Goal: Task Accomplishment & Management: Complete application form

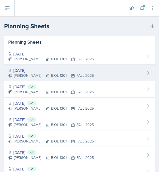
click at [37, 68] on div "[DATE]" at bounding box center [50, 70] width 85 height 6
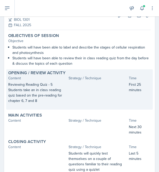
scroll to position [32, 0]
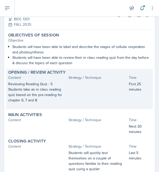
click at [49, 106] on p at bounding box center [37, 105] width 58 height 5
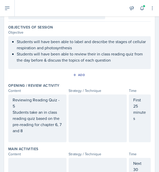
click at [88, 102] on div at bounding box center [97, 119] width 58 height 48
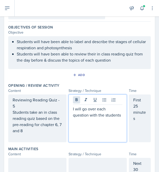
scroll to position [0, 0]
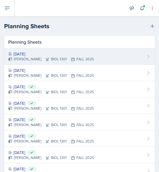
click at [33, 55] on div "[DATE]" at bounding box center [50, 54] width 85 height 6
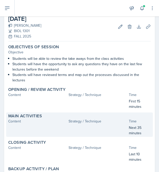
scroll to position [40, 0]
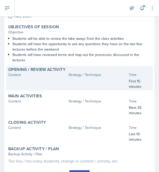
click at [65, 79] on div at bounding box center [37, 84] width 58 height 11
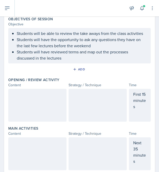
click at [30, 105] on div at bounding box center [37, 105] width 58 height 33
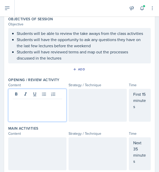
scroll to position [49, 0]
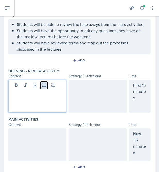
click at [42, 85] on icon at bounding box center [43, 85] width 5 height 5
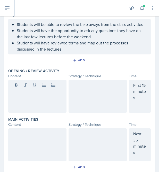
click at [92, 95] on div at bounding box center [97, 96] width 58 height 33
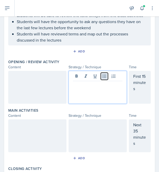
click at [102, 76] on icon at bounding box center [104, 76] width 5 height 5
click at [103, 79] on button at bounding box center [104, 76] width 7 height 7
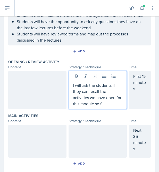
click at [115, 99] on p "I will ask the students if they can recall the activities we have doen for this…" at bounding box center [97, 94] width 49 height 25
click at [111, 103] on p "I will ask the students if they can recall the activities we have done for this…" at bounding box center [97, 94] width 49 height 25
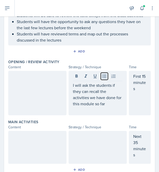
click at [101, 78] on button at bounding box center [104, 76] width 7 height 7
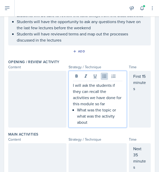
click at [112, 91] on p "I will ask the students if they can recall the activities we have done for this…" at bounding box center [97, 94] width 49 height 25
click at [98, 124] on p "What was the topic or what was the activity about" at bounding box center [99, 116] width 45 height 19
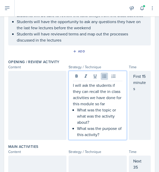
click at [104, 122] on p "What was the topic or what was the activity about?" at bounding box center [99, 116] width 45 height 19
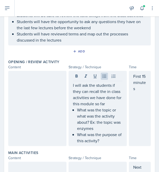
click at [107, 144] on div "I will ask the students if they can recall the in class activities we have done…" at bounding box center [97, 108] width 58 height 75
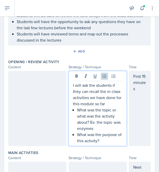
click at [107, 141] on p "What was the purpose of this activity?" at bounding box center [99, 138] width 45 height 12
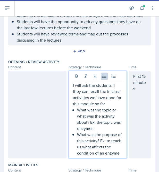
click at [93, 146] on p "What was the purpose of this activity? Ex: to teach us what affects the conditi…" at bounding box center [99, 144] width 45 height 25
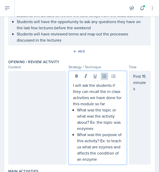
click at [108, 147] on p "What was the purpose of this activity? Ex: to teach us what are ezymes and affe…" at bounding box center [99, 147] width 45 height 31
click at [102, 148] on p "What was the purpose of this activity? Ex: to teach us what are ezymes and affe…" at bounding box center [99, 147] width 45 height 31
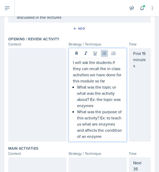
scroll to position [89, 0]
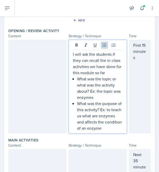
click at [105, 128] on p "What was the purpose of this activity? Ex: to teach us what are enzymes and aff…" at bounding box center [99, 116] width 45 height 31
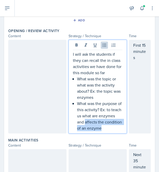
drag, startPoint x: 85, startPoint y: 122, endPoint x: 113, endPoint y: 128, distance: 28.9
click at [113, 128] on p "What was the purpose of this activity? Ex: to teach us what are enzymes and aff…" at bounding box center [99, 116] width 45 height 31
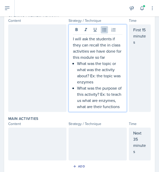
scroll to position [105, 0]
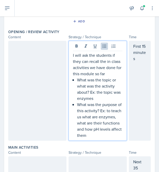
click at [29, 70] on div at bounding box center [37, 91] width 58 height 100
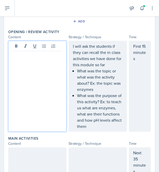
scroll to position [97, 0]
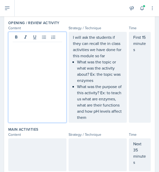
click at [95, 119] on p "What was the purpose of this activity? Ex: to teach us what are enzymes, what a…" at bounding box center [99, 102] width 45 height 37
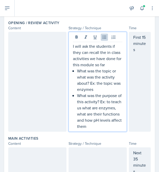
click at [93, 126] on p "What was the purpose of this activity? Ex: to teach us what are enzymes, what a…" at bounding box center [99, 111] width 45 height 37
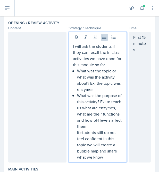
click at [35, 65] on div at bounding box center [37, 97] width 58 height 131
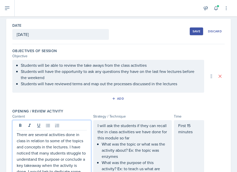
scroll to position [0, 0]
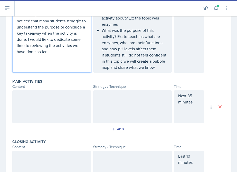
click at [65, 104] on div at bounding box center [51, 107] width 79 height 33
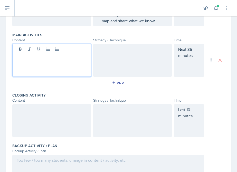
scroll to position [207, 0]
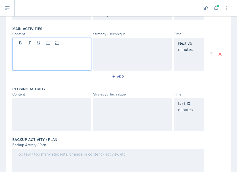
click at [64, 125] on div at bounding box center [51, 114] width 79 height 33
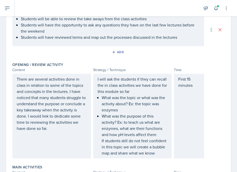
scroll to position [0, 0]
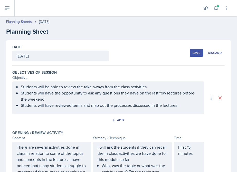
click at [158, 50] on button "Save" at bounding box center [196, 53] width 13 height 8
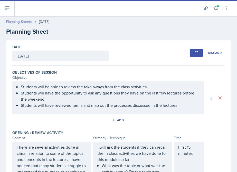
click at [22, 21] on link "Planning Sheets" at bounding box center [19, 21] width 26 height 5
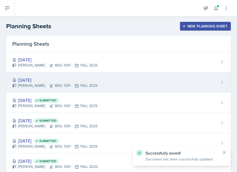
click at [37, 80] on div "[DATE]" at bounding box center [54, 80] width 85 height 7
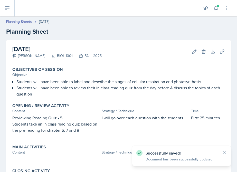
click at [158, 152] on icon at bounding box center [224, 152] width 5 height 5
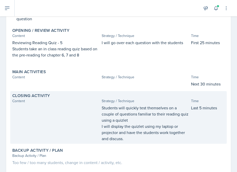
scroll to position [66, 0]
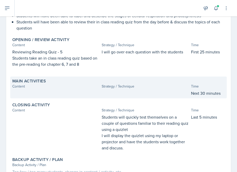
click at [88, 87] on div "Content" at bounding box center [55, 86] width 87 height 5
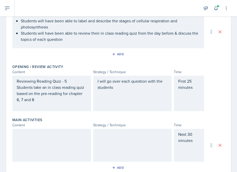
click at [70, 145] on div at bounding box center [51, 145] width 79 height 33
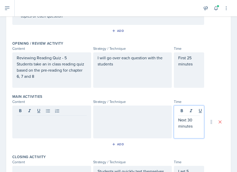
click at [158, 117] on p "Next 30 minutes" at bounding box center [189, 123] width 22 height 12
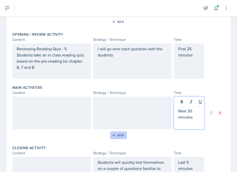
click at [125, 136] on button "Add" at bounding box center [118, 136] width 17 height 8
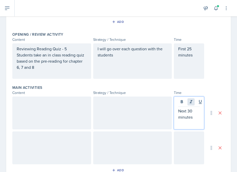
click at [158, 103] on div "Next 30 minutes" at bounding box center [189, 113] width 30 height 33
click at [158, 109] on p "Next 30 minutes" at bounding box center [189, 114] width 22 height 12
click at [158, 138] on div at bounding box center [189, 148] width 30 height 33
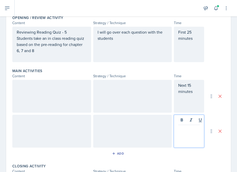
scroll to position [116, 0]
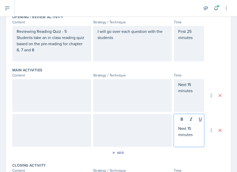
click at [74, 105] on div at bounding box center [51, 95] width 79 height 33
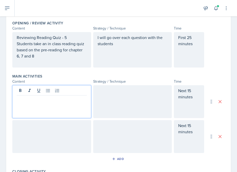
scroll to position [111, 0]
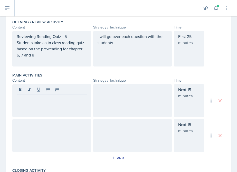
click at [67, 103] on div at bounding box center [51, 100] width 79 height 33
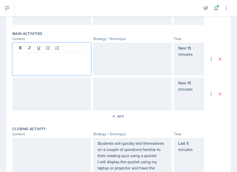
scroll to position [133, 0]
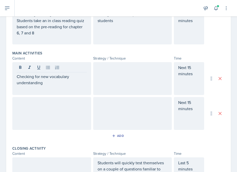
click at [106, 75] on div at bounding box center [132, 78] width 79 height 33
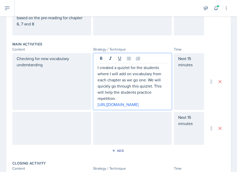
click at [55, 88] on div "Checking for new vocabulary understanding" at bounding box center [51, 81] width 79 height 57
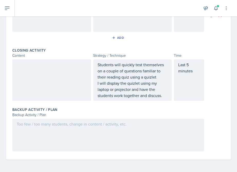
scroll to position [258, 0]
click at [65, 75] on div at bounding box center [51, 80] width 79 height 42
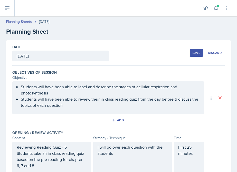
scroll to position [76, 0]
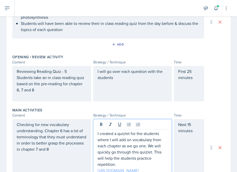
click at [135, 168] on link "[URL][DOMAIN_NAME]" at bounding box center [118, 171] width 41 height 6
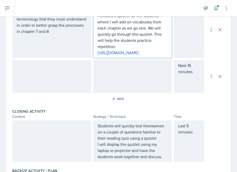
click at [66, 87] on div at bounding box center [51, 76] width 79 height 33
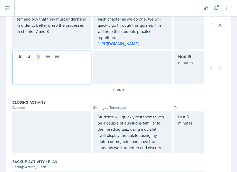
scroll to position [203, 0]
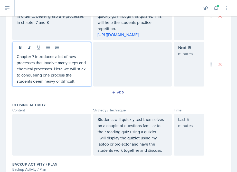
click at [95, 65] on div at bounding box center [132, 64] width 79 height 44
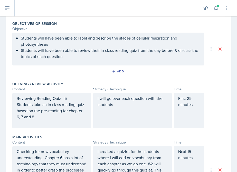
scroll to position [60, 0]
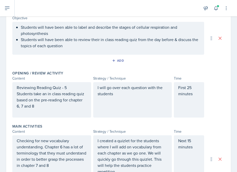
click at [119, 97] on div "I will go over each question with the students" at bounding box center [132, 99] width 79 height 35
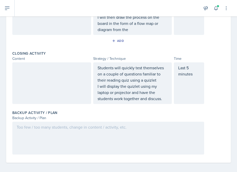
scroll to position [287, 0]
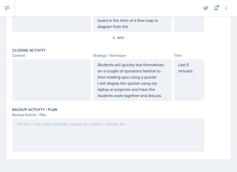
click at [42, 92] on div at bounding box center [51, 80] width 79 height 42
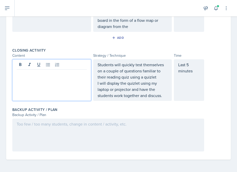
scroll to position [296, 0]
click at [38, 140] on div at bounding box center [108, 135] width 192 height 33
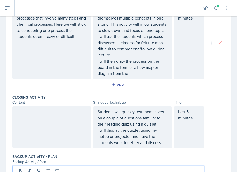
scroll to position [298, 0]
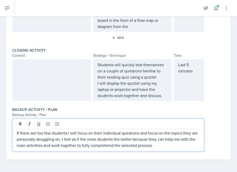
click at [51, 74] on div at bounding box center [51, 80] width 79 height 42
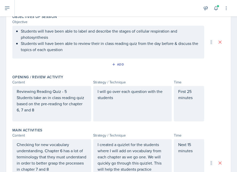
scroll to position [0, 0]
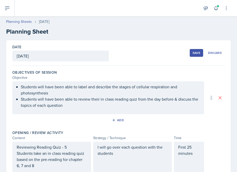
click at [158, 51] on div "Save" at bounding box center [197, 53] width 8 height 4
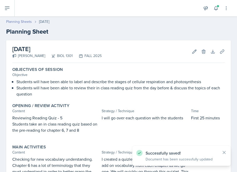
click at [26, 20] on link "Planning Sheets" at bounding box center [19, 21] width 26 height 5
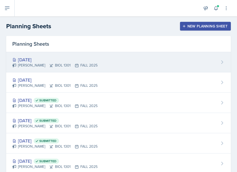
click at [81, 67] on div "[PERSON_NAME] BIOL 1301 FALL 2025" at bounding box center [54, 65] width 85 height 5
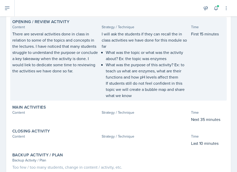
scroll to position [119, 0]
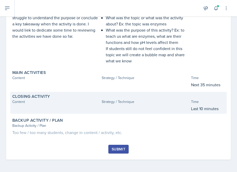
click at [116, 111] on div at bounding box center [145, 109] width 87 height 6
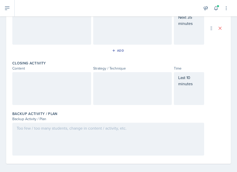
scroll to position [237, 0]
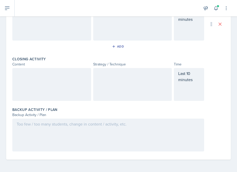
click at [66, 86] on div at bounding box center [51, 84] width 79 height 33
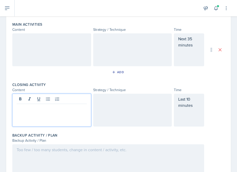
scroll to position [213, 0]
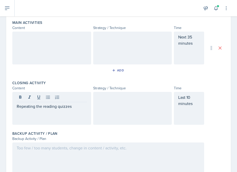
click at [112, 112] on div at bounding box center [132, 108] width 79 height 33
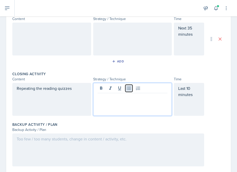
click at [129, 91] on button at bounding box center [128, 88] width 7 height 7
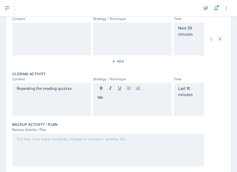
click at [16, 88] on div "Repeating the reading quizzes" at bounding box center [51, 99] width 79 height 33
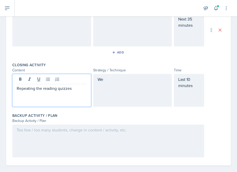
click at [16, 88] on div "Repeating the reading quizzes" at bounding box center [51, 90] width 79 height 33
click at [17, 88] on p "Repeating the reading quizzes" at bounding box center [52, 88] width 70 height 6
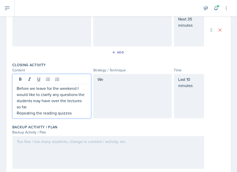
click at [37, 106] on p "Before we leave for the weekend I would like to clarify any questions the stude…" at bounding box center [52, 97] width 70 height 25
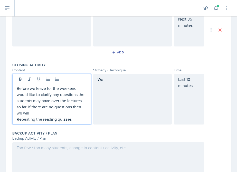
click at [20, 120] on p "Repeating the reading quizzes" at bounding box center [52, 119] width 70 height 6
click at [33, 119] on p "Before we leave for the weekend I would like to clarify any questions the stude…" at bounding box center [52, 103] width 70 height 37
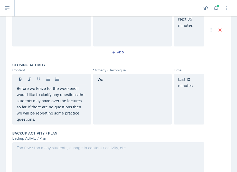
click at [122, 89] on div "We" at bounding box center [132, 99] width 79 height 51
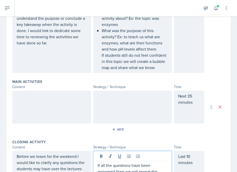
scroll to position [147, 0]
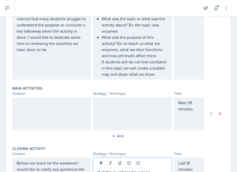
click at [70, 121] on div at bounding box center [51, 113] width 79 height 33
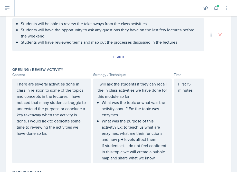
scroll to position [175, 0]
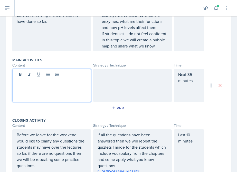
click at [120, 79] on div at bounding box center [132, 85] width 79 height 33
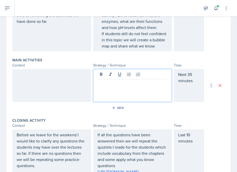
scroll to position [184, 0]
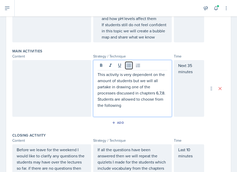
click at [127, 64] on icon at bounding box center [129, 65] width 4 height 3
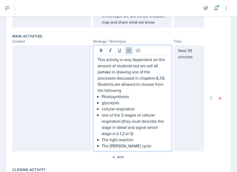
scroll to position [201, 0]
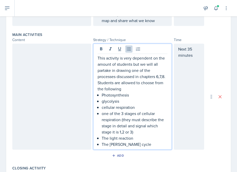
click at [110, 96] on p "Photosynthesis" at bounding box center [135, 95] width 66 height 6
click at [141, 78] on p "This activity is very dependent on the amount of students but we will all parta…" at bounding box center [133, 73] width 70 height 37
click at [156, 84] on p "This activity is very dependent on the amount of students but we will all parta…" at bounding box center [133, 73] width 70 height 37
click at [97, 59] on div "This activity is very dependent on the amount of students but we will all parta…" at bounding box center [132, 97] width 79 height 106
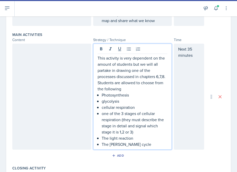
click at [97, 58] on div "This activity is very dependent on the amount of students but we will all parta…" at bounding box center [132, 97] width 79 height 106
click at [98, 57] on p "This activity is very dependent on the amount of students but we will all parta…" at bounding box center [133, 73] width 70 height 37
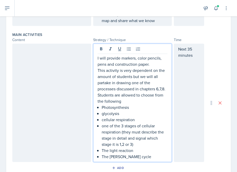
click at [141, 162] on div "I will provide markers, color pencils, pens and construction paper. This activi…" at bounding box center [132, 103] width 79 height 119
click at [141, 156] on p "The [PERSON_NAME] cycle" at bounding box center [135, 157] width 66 height 6
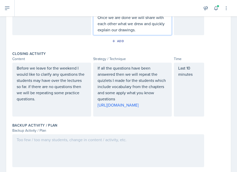
scroll to position [0, 0]
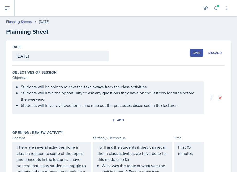
click at [158, 53] on div "Save" at bounding box center [197, 53] width 8 height 4
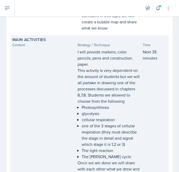
scroll to position [311, 0]
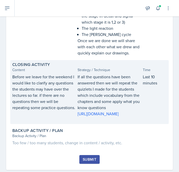
click at [104, 94] on p "If all the questions have been answered then we will repeat the quizlets I made…" at bounding box center [109, 92] width 63 height 37
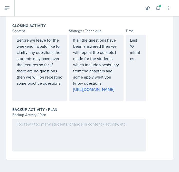
click at [117, 91] on p "[URL][DOMAIN_NAME]" at bounding box center [96, 89] width 46 height 6
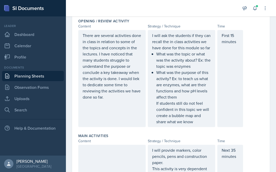
scroll to position [0, 0]
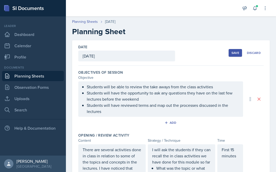
click at [158, 52] on div "Save" at bounding box center [235, 53] width 8 height 4
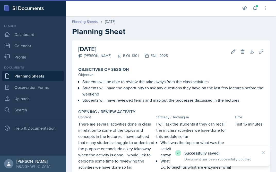
click at [90, 21] on link "Planning Sheets" at bounding box center [85, 21] width 26 height 5
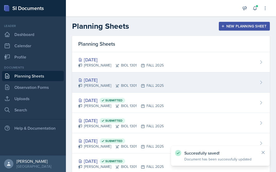
click at [103, 79] on div "[DATE]" at bounding box center [120, 80] width 85 height 7
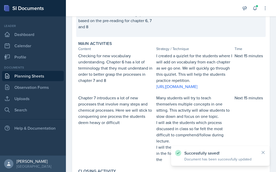
scroll to position [245, 0]
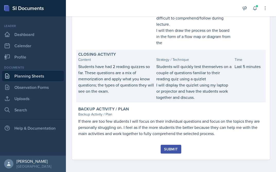
click at [158, 92] on p "I will display the quizlet using my laptop or projector and have the students w…" at bounding box center [194, 91] width 76 height 19
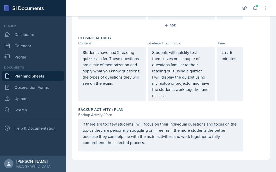
click at [158, 99] on div "Students will quickly test themselves on a couple of questions familiar to thei…" at bounding box center [181, 74] width 67 height 54
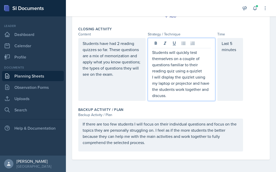
click at [158, 96] on p "I will display the quizlet using my laptop or projector and have the students w…" at bounding box center [181, 86] width 59 height 25
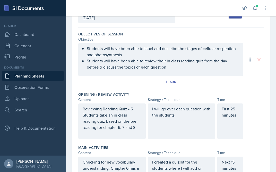
scroll to position [0, 0]
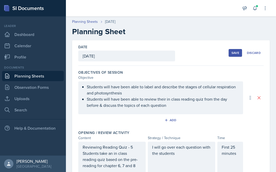
click at [158, 52] on button "Save" at bounding box center [234, 53] width 13 height 8
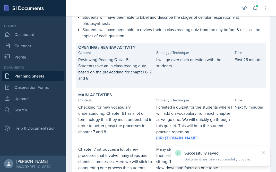
scroll to position [55, 0]
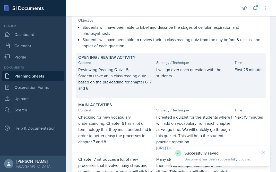
click at [158, 82] on div "I will go over each question with the students" at bounding box center [194, 82] width 76 height 30
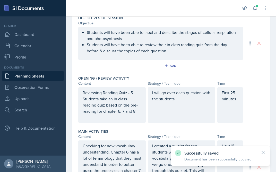
click at [158, 107] on div "I will go over each question with the students" at bounding box center [181, 104] width 67 height 35
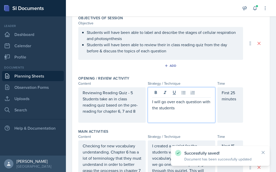
scroll to position [64, 0]
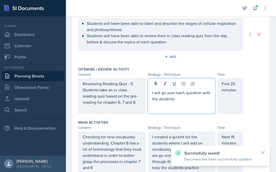
click at [158, 101] on p "I will go over each question with the students" at bounding box center [181, 96] width 59 height 12
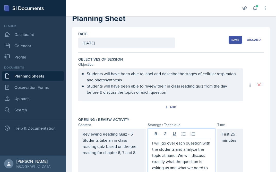
scroll to position [0, 0]
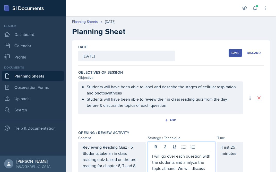
click at [158, 55] on button "Save" at bounding box center [234, 53] width 13 height 8
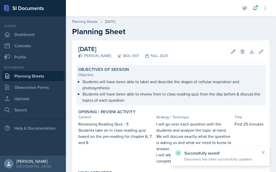
scroll to position [282, 0]
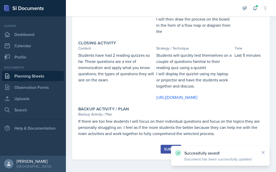
click at [158, 149] on button "Submit" at bounding box center [170, 149] width 20 height 9
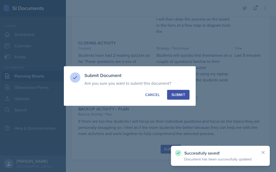
click at [158, 94] on div "Submit" at bounding box center [178, 94] width 14 height 5
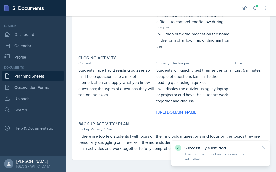
scroll to position [0, 0]
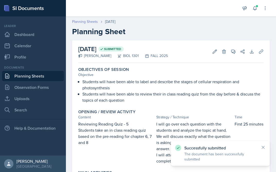
click at [87, 23] on link "Planning Sheets" at bounding box center [85, 21] width 26 height 5
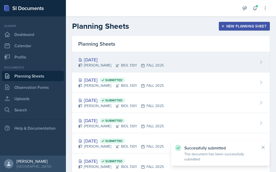
click at [129, 60] on div "[DATE]" at bounding box center [120, 59] width 85 height 7
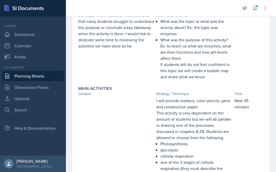
scroll to position [210, 0]
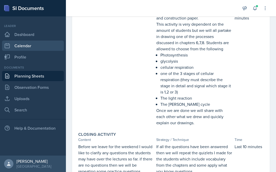
click at [5, 41] on link "Calendar" at bounding box center [33, 46] width 62 height 10
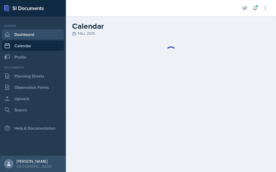
click at [23, 31] on link "Dashboard" at bounding box center [33, 34] width 62 height 10
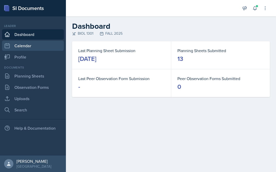
click at [23, 41] on link "Calendar" at bounding box center [33, 46] width 62 height 10
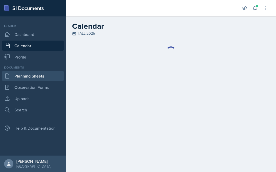
click at [29, 77] on link "Planning Sheets" at bounding box center [33, 76] width 62 height 10
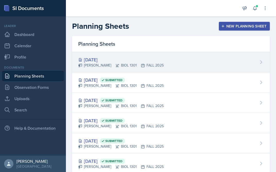
click at [111, 60] on div "[DATE]" at bounding box center [120, 59] width 85 height 7
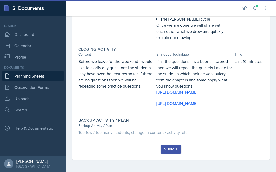
scroll to position [320, 0]
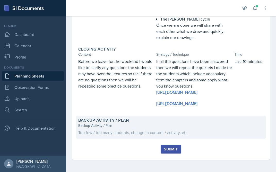
click at [158, 130] on div "Too few / too many students, change in content / activity, etc." at bounding box center [170, 133] width 185 height 6
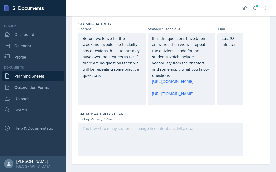
scroll to position [442, 0]
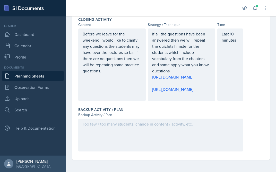
click at [151, 135] on div at bounding box center [160, 135] width 165 height 33
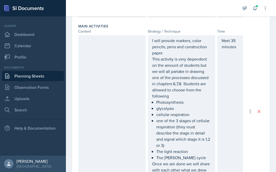
click at [131, 65] on div at bounding box center [111, 111] width 67 height 153
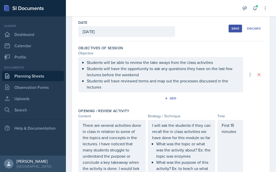
scroll to position [24, 0]
click at [158, 29] on div "Save" at bounding box center [235, 29] width 8 height 4
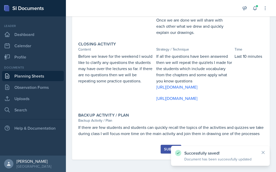
scroll to position [326, 0]
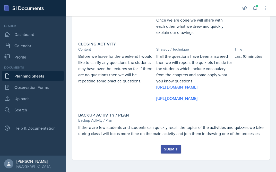
click at [158, 148] on div "Submit" at bounding box center [171, 149] width 14 height 4
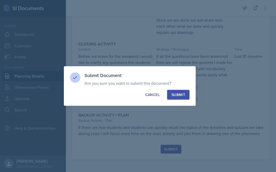
click at [158, 95] on div "Submit" at bounding box center [178, 94] width 14 height 5
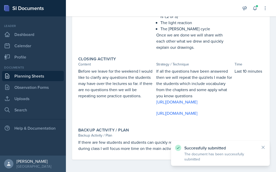
scroll to position [0, 0]
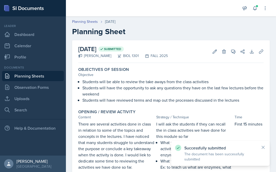
click at [87, 25] on div "Planning Sheets [DATE] Planning Sheet" at bounding box center [171, 27] width 210 height 17
click at [87, 21] on link "Planning Sheets" at bounding box center [85, 21] width 26 height 5
